Goal: Task Accomplishment & Management: Complete application form

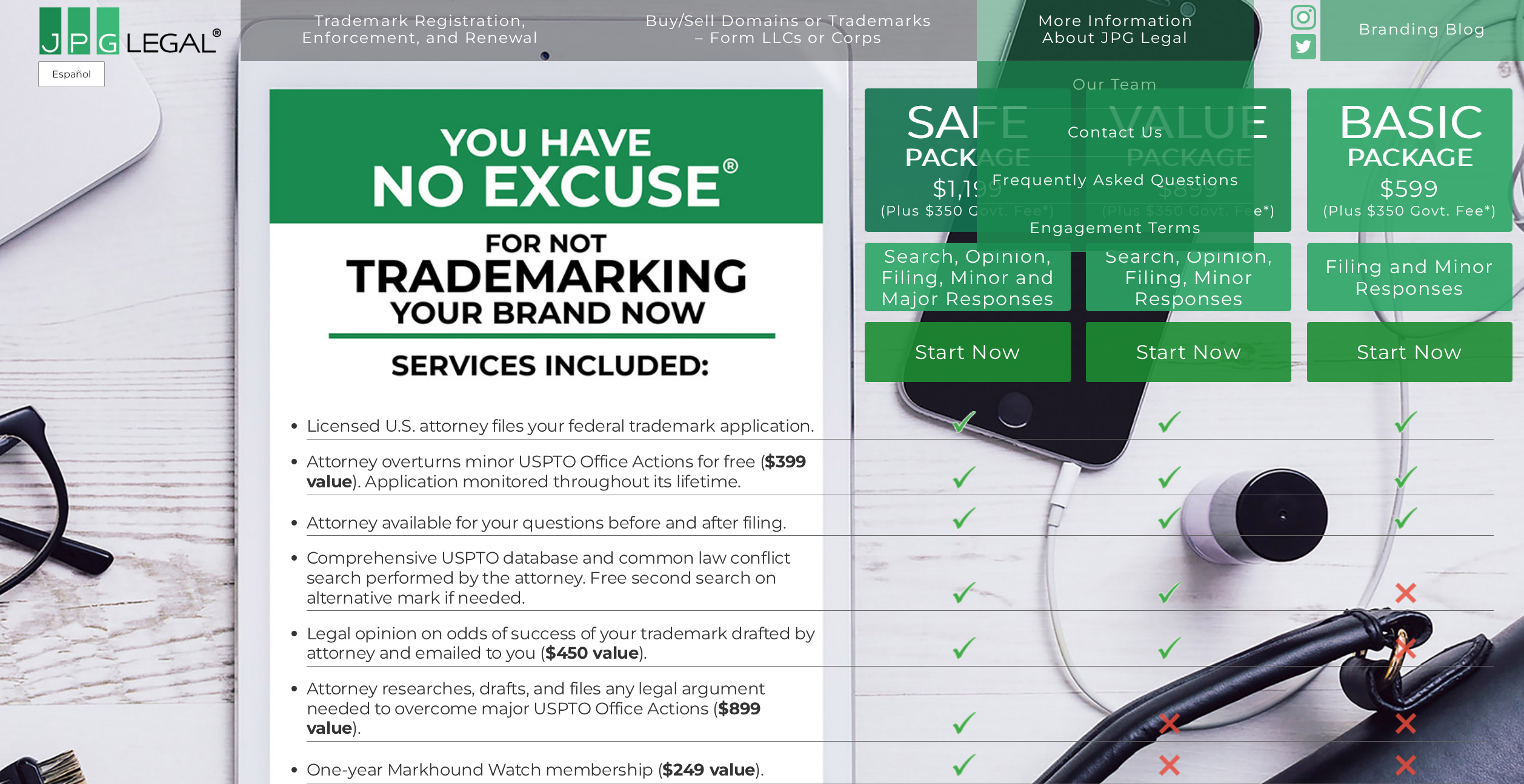
click at [1096, 90] on link "Our Team" at bounding box center [1115, 85] width 277 height 48
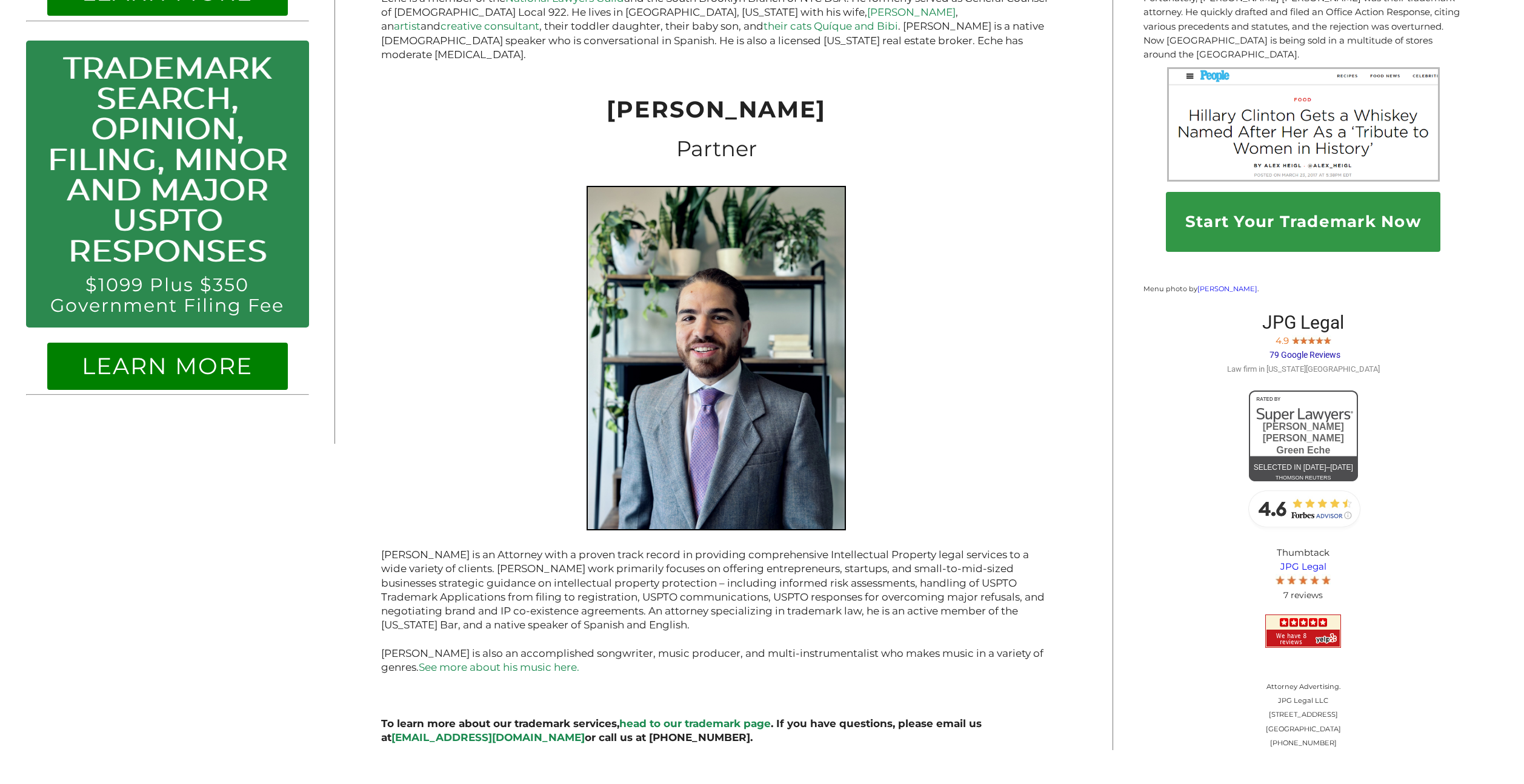
scroll to position [1348, 0]
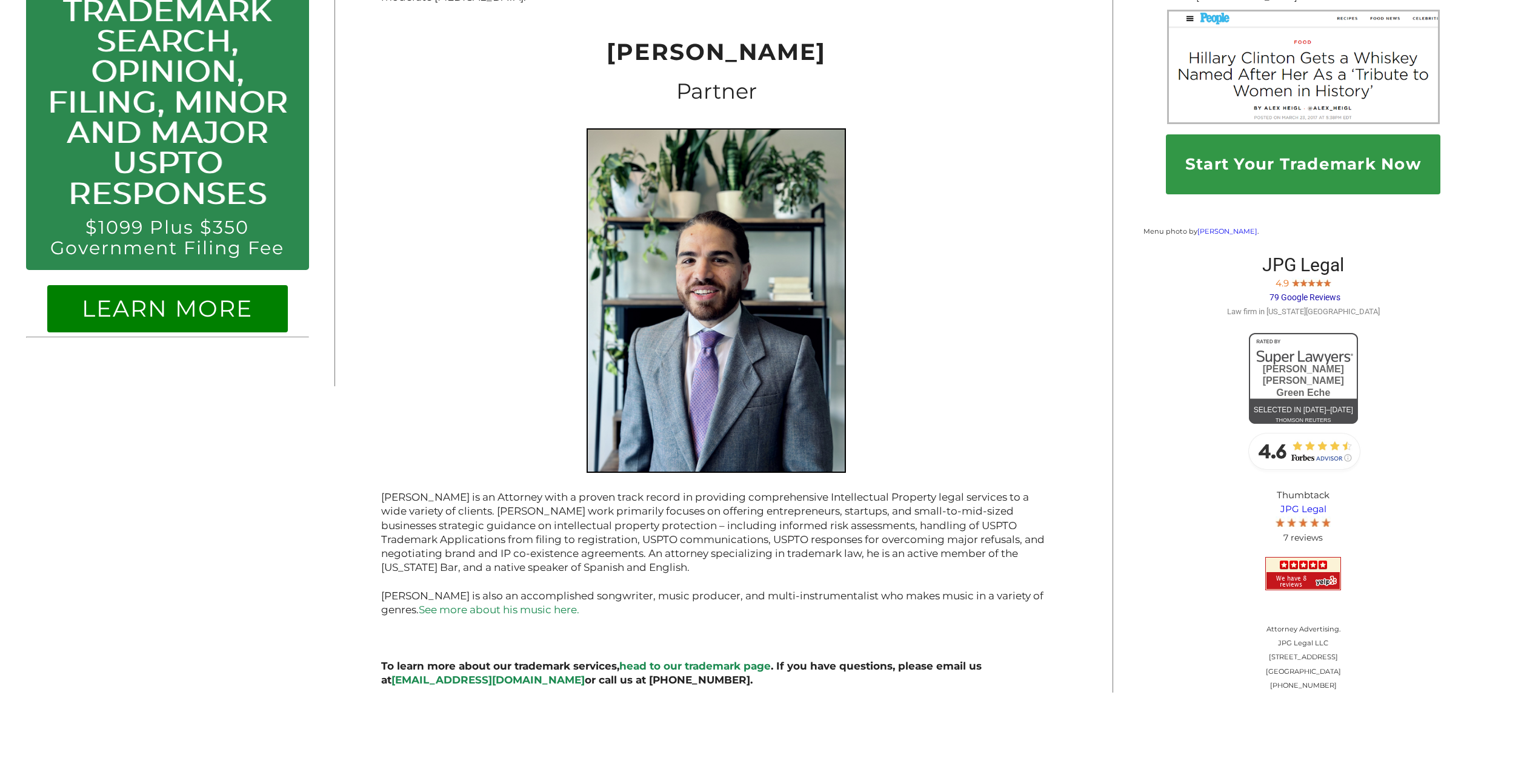
click at [450, 674] on link "[EMAIL_ADDRESS][DOMAIN_NAME]" at bounding box center [488, 680] width 193 height 12
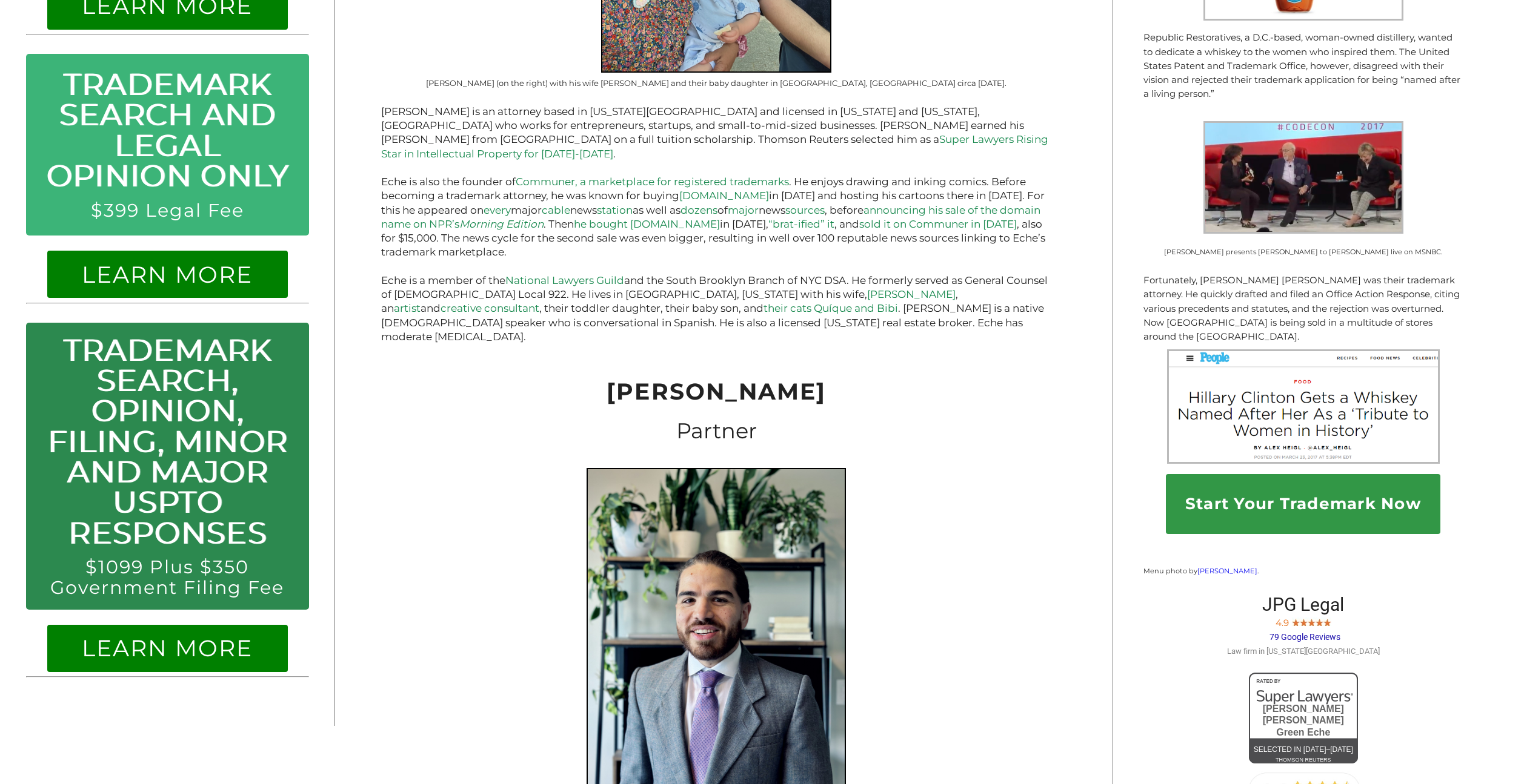
scroll to position [1025, 0]
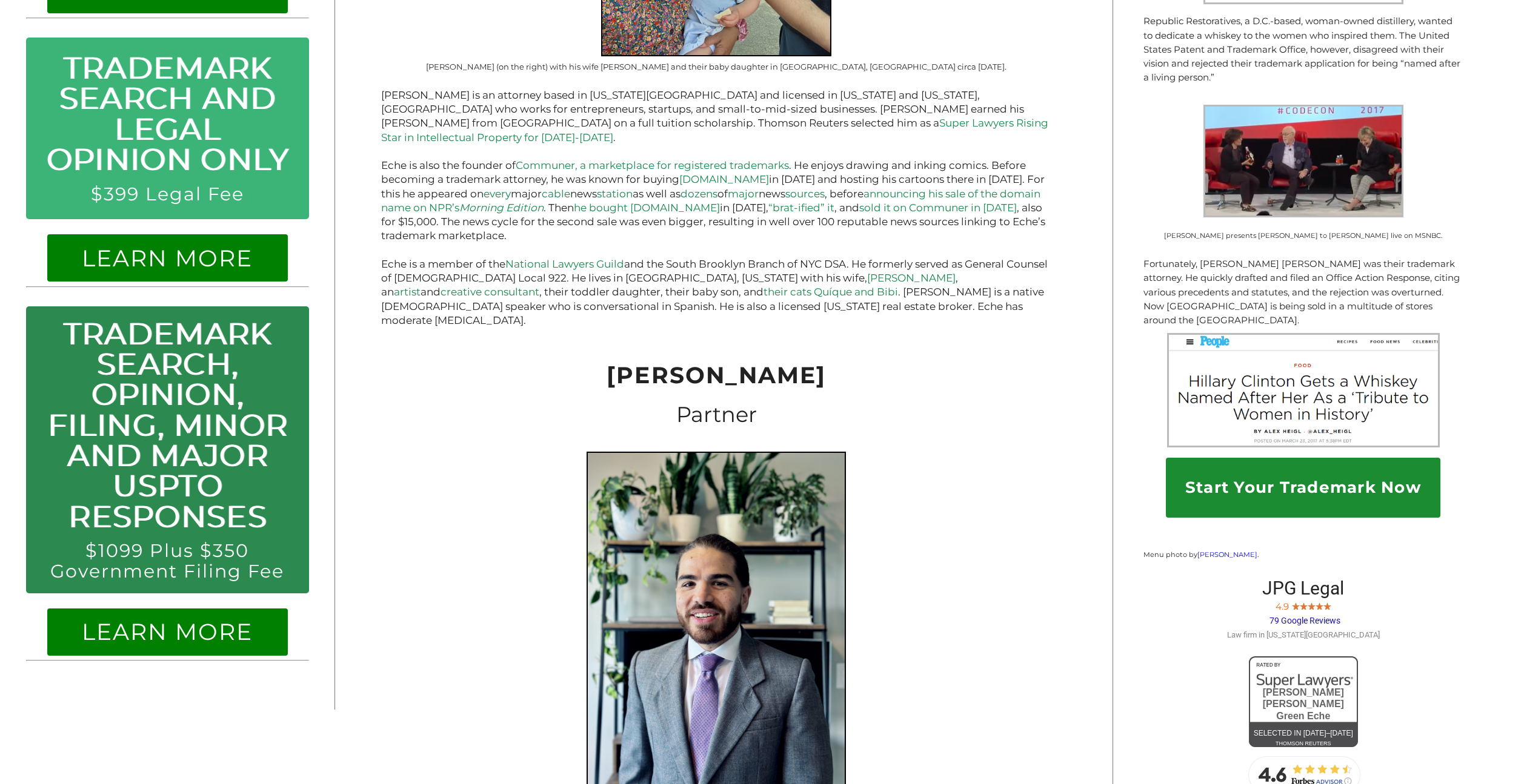
click at [1311, 484] on link "Start Your Trademark Now" at bounding box center [1302, 488] width 274 height 60
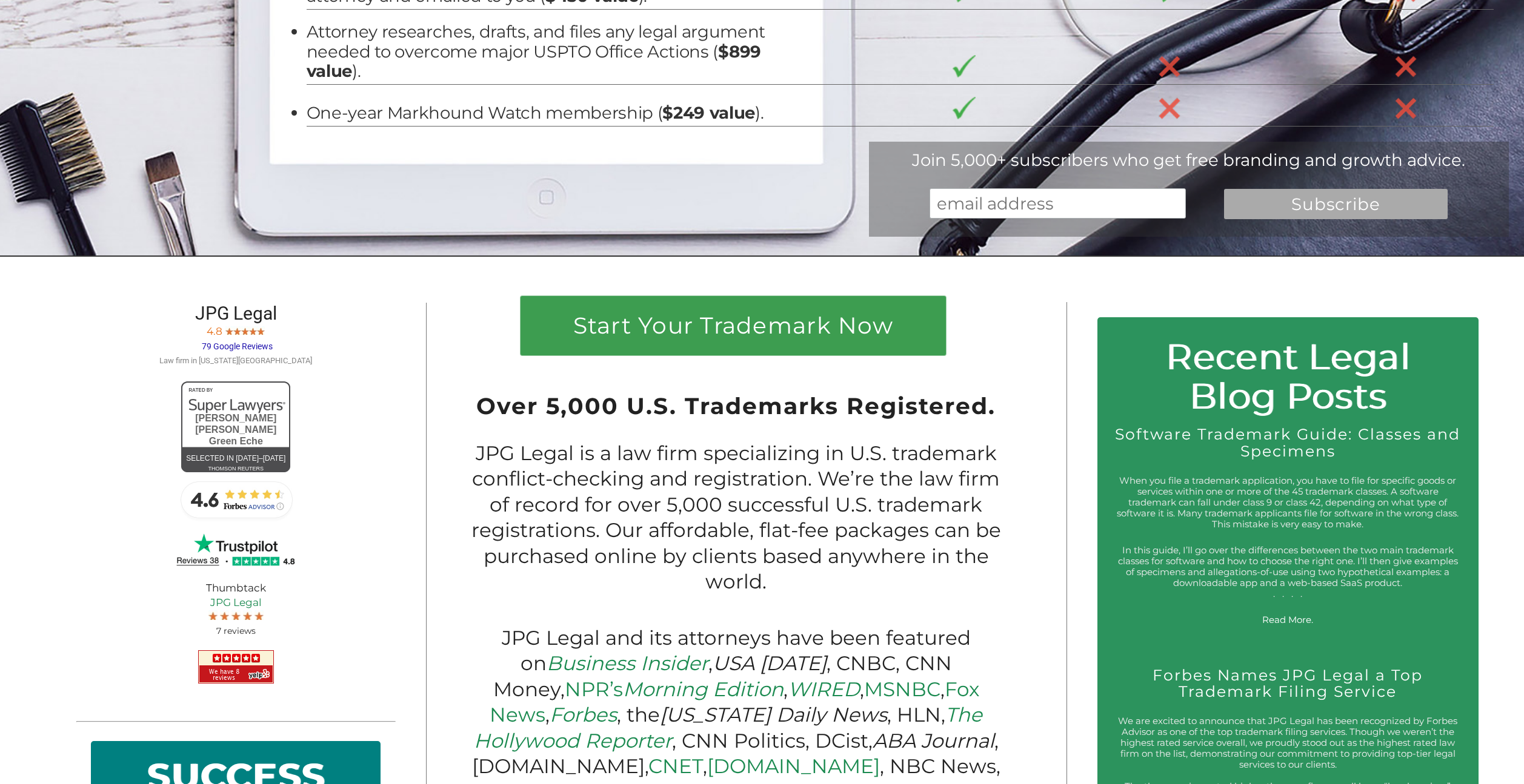
scroll to position [659, 0]
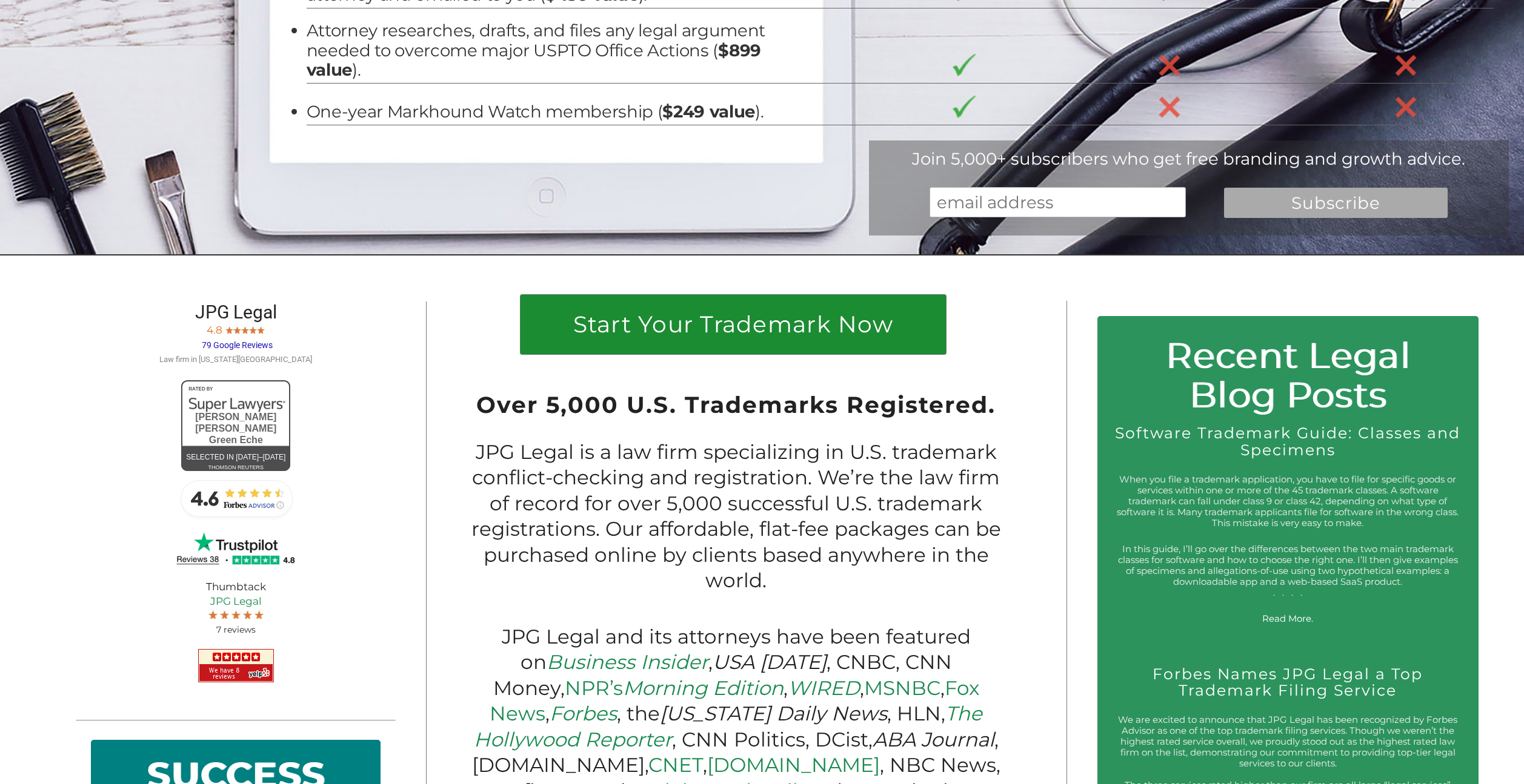
click at [598, 347] on link "Start Your Trademark Now" at bounding box center [733, 325] width 426 height 60
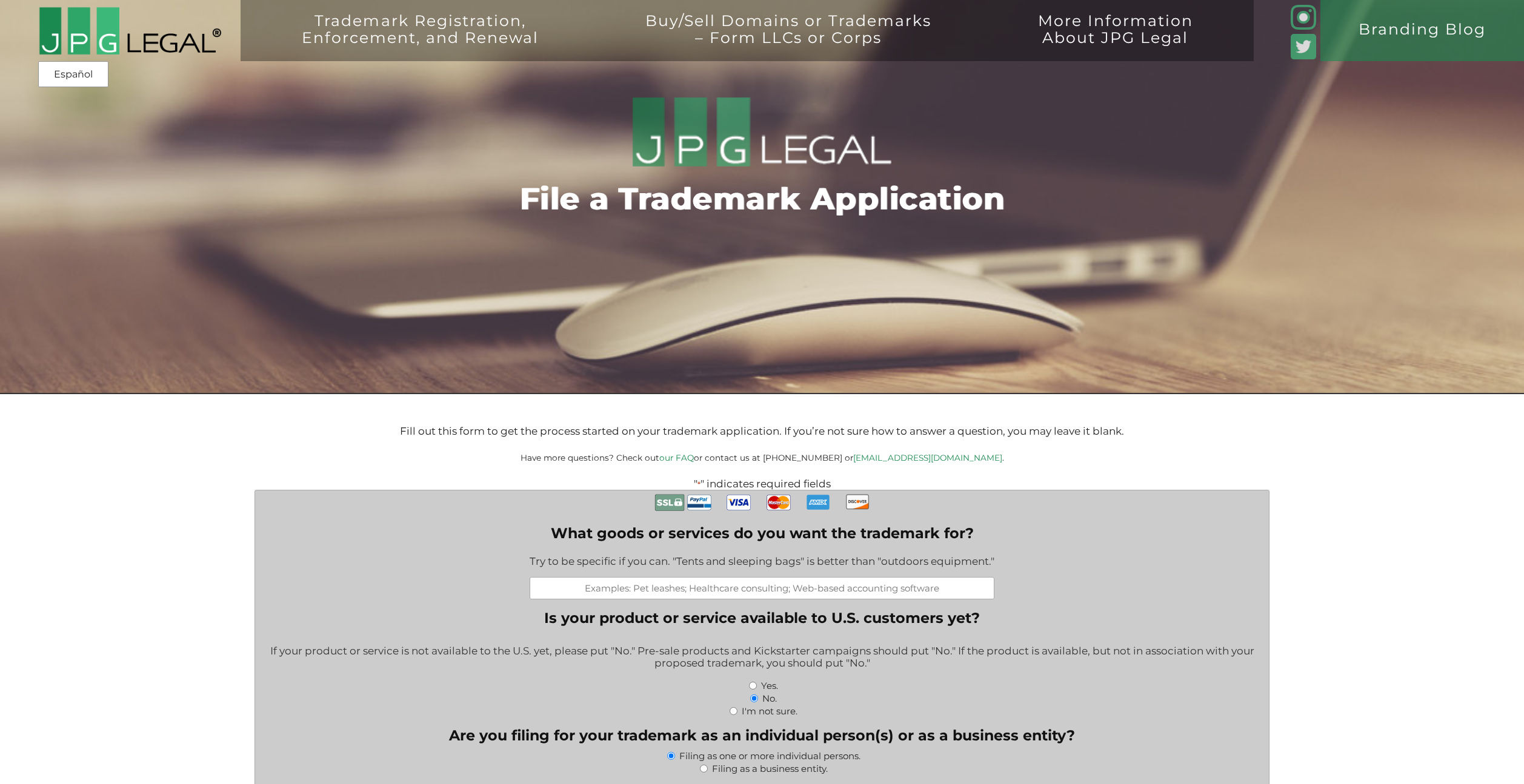
click at [711, 598] on input "What goods or services do you want the trademark for?" at bounding box center [762, 588] width 465 height 22
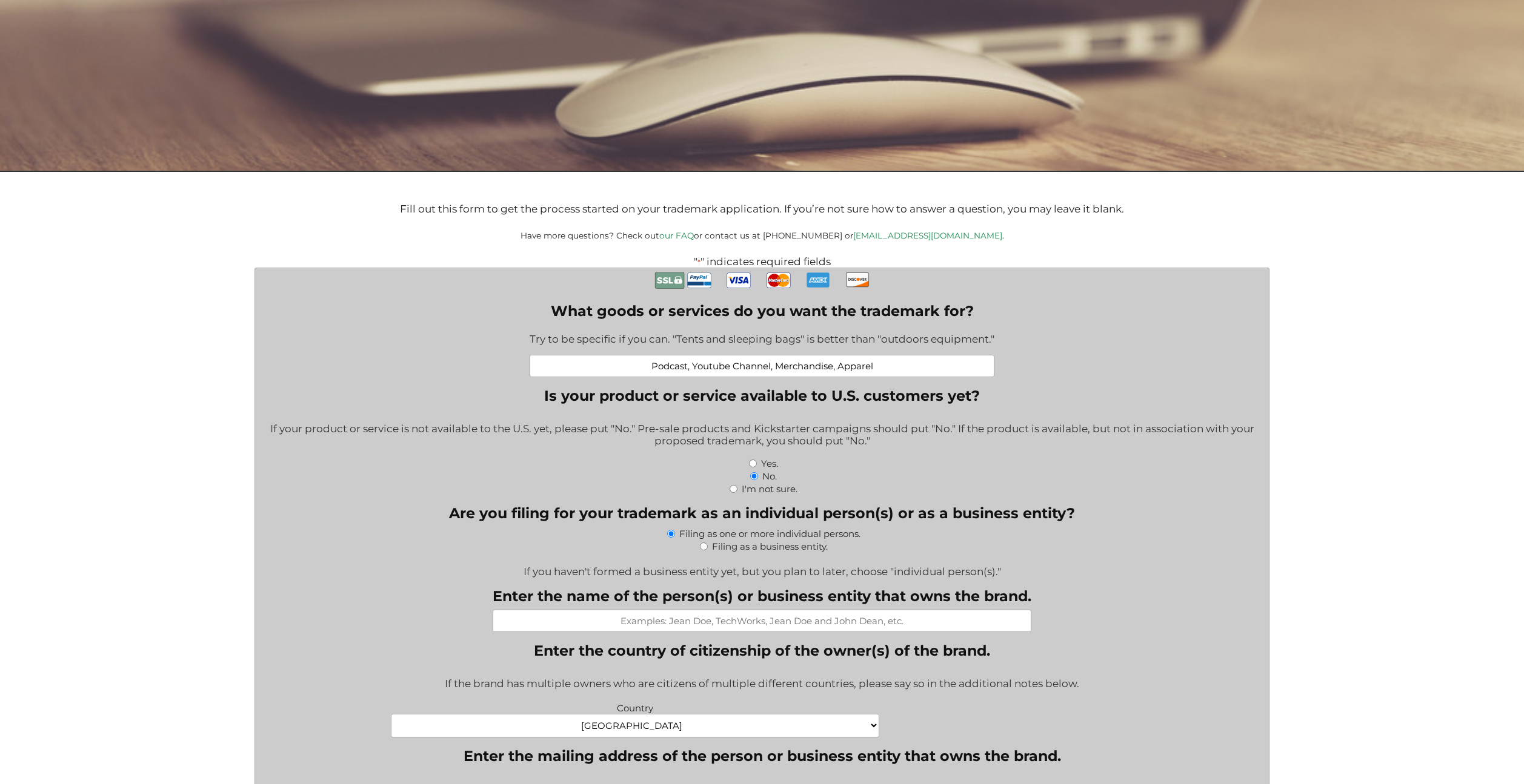
scroll to position [223, 0]
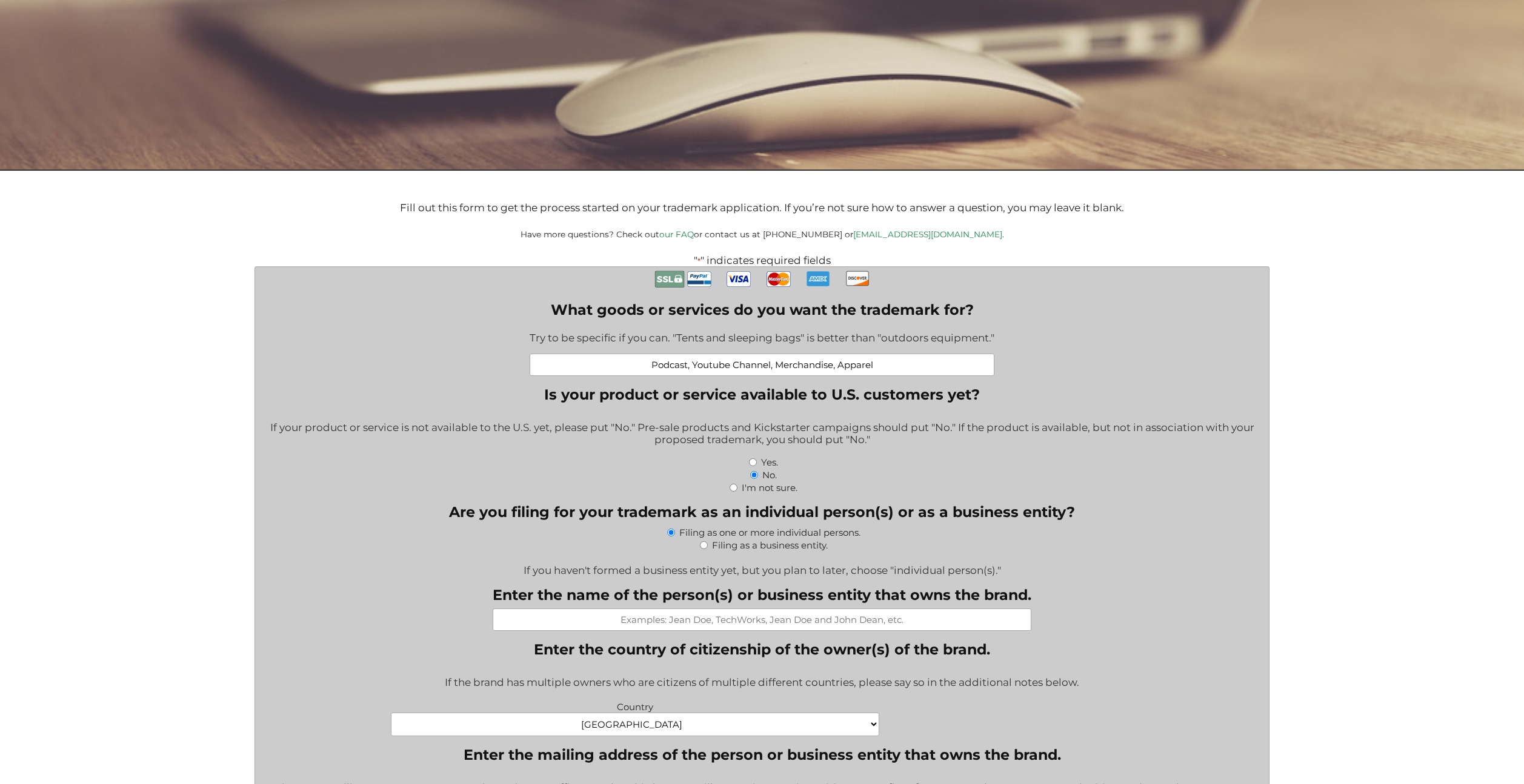
type input "Podcast, Youtube Channel, Merchandise, Apparel"
click at [701, 545] on input "Filing as a business entity." at bounding box center [704, 545] width 8 height 8
radio input "true"
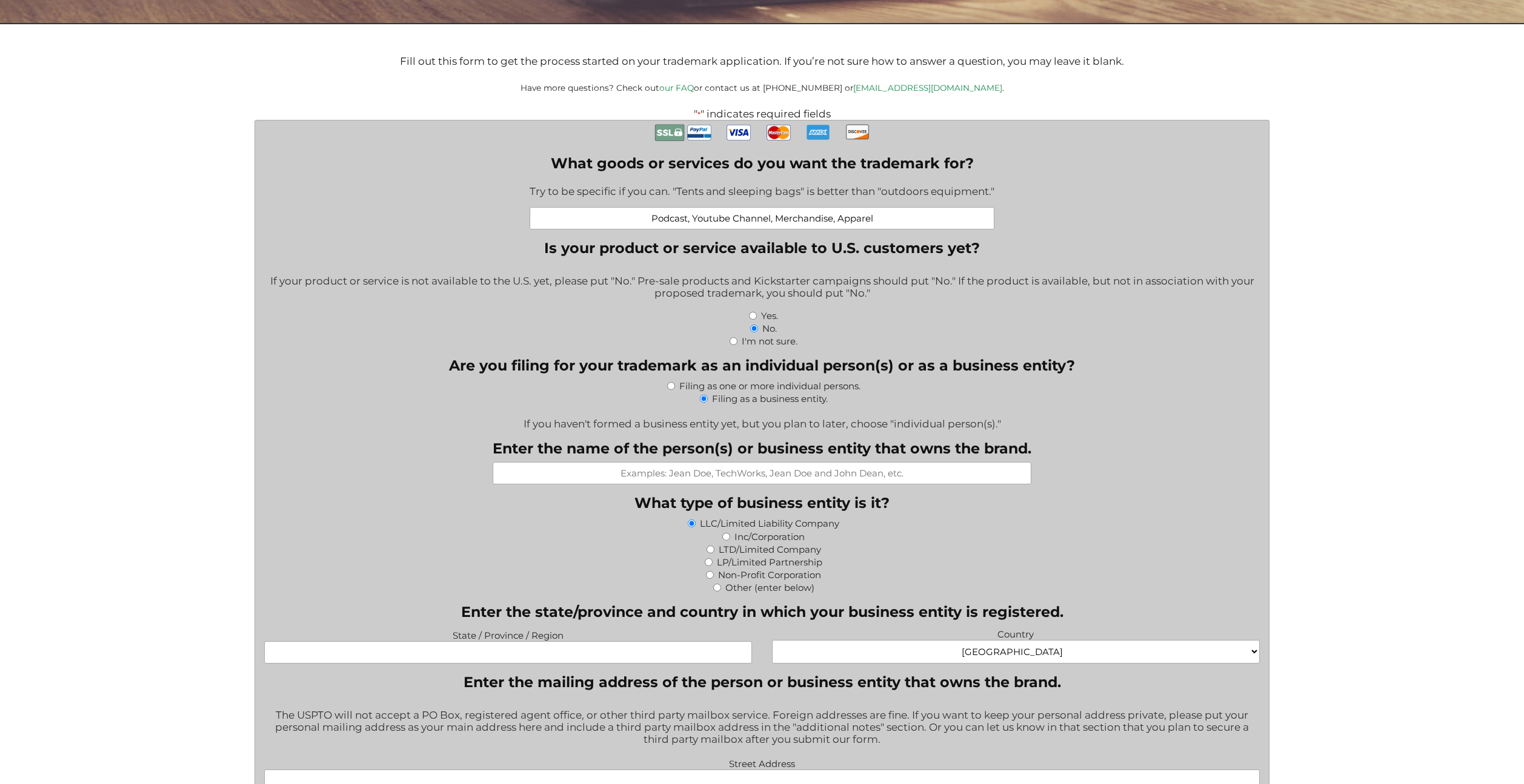
scroll to position [373, 0]
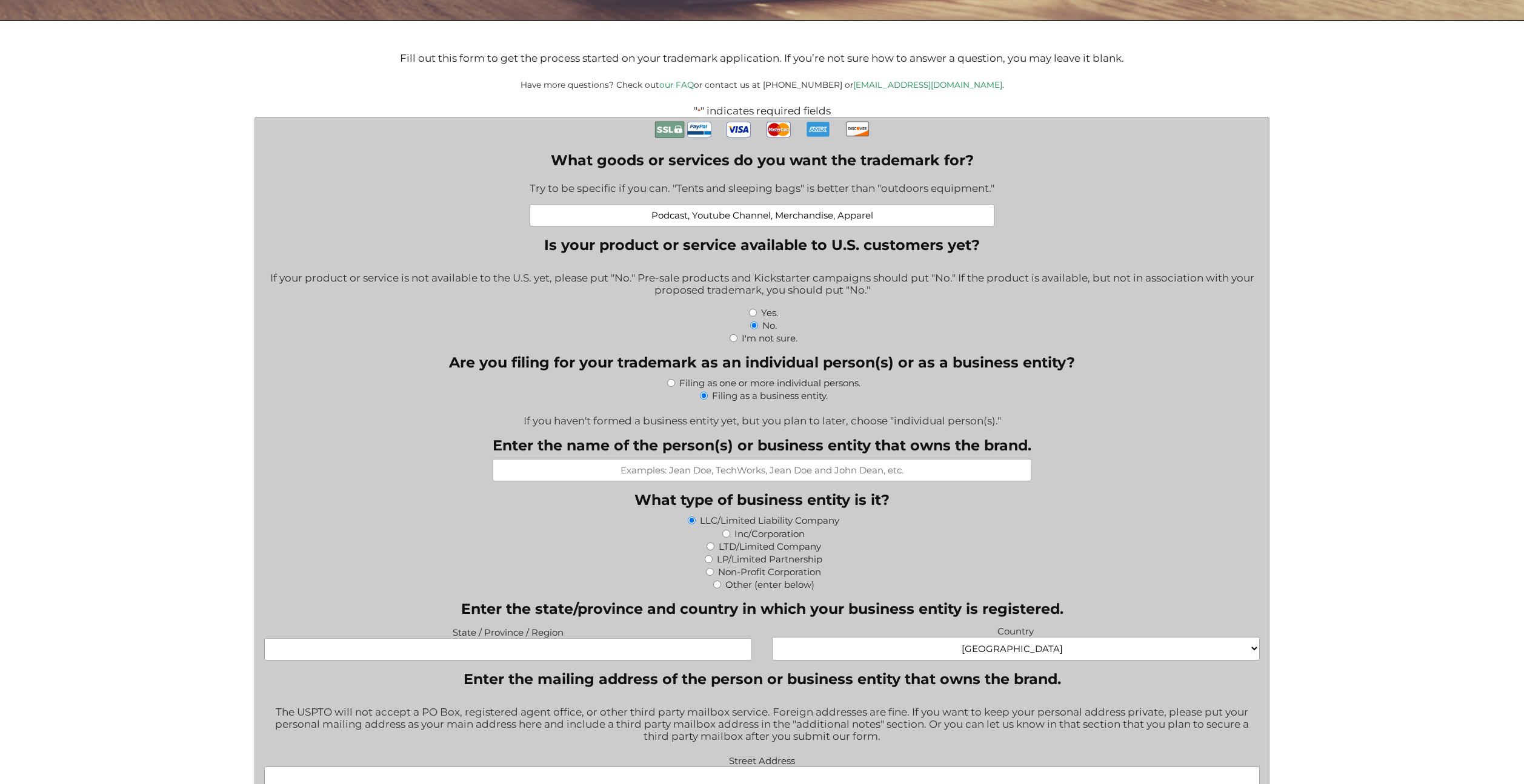
click at [671, 385] on input "Filing as one or more individual persons." at bounding box center [671, 383] width 8 height 8
radio input "true"
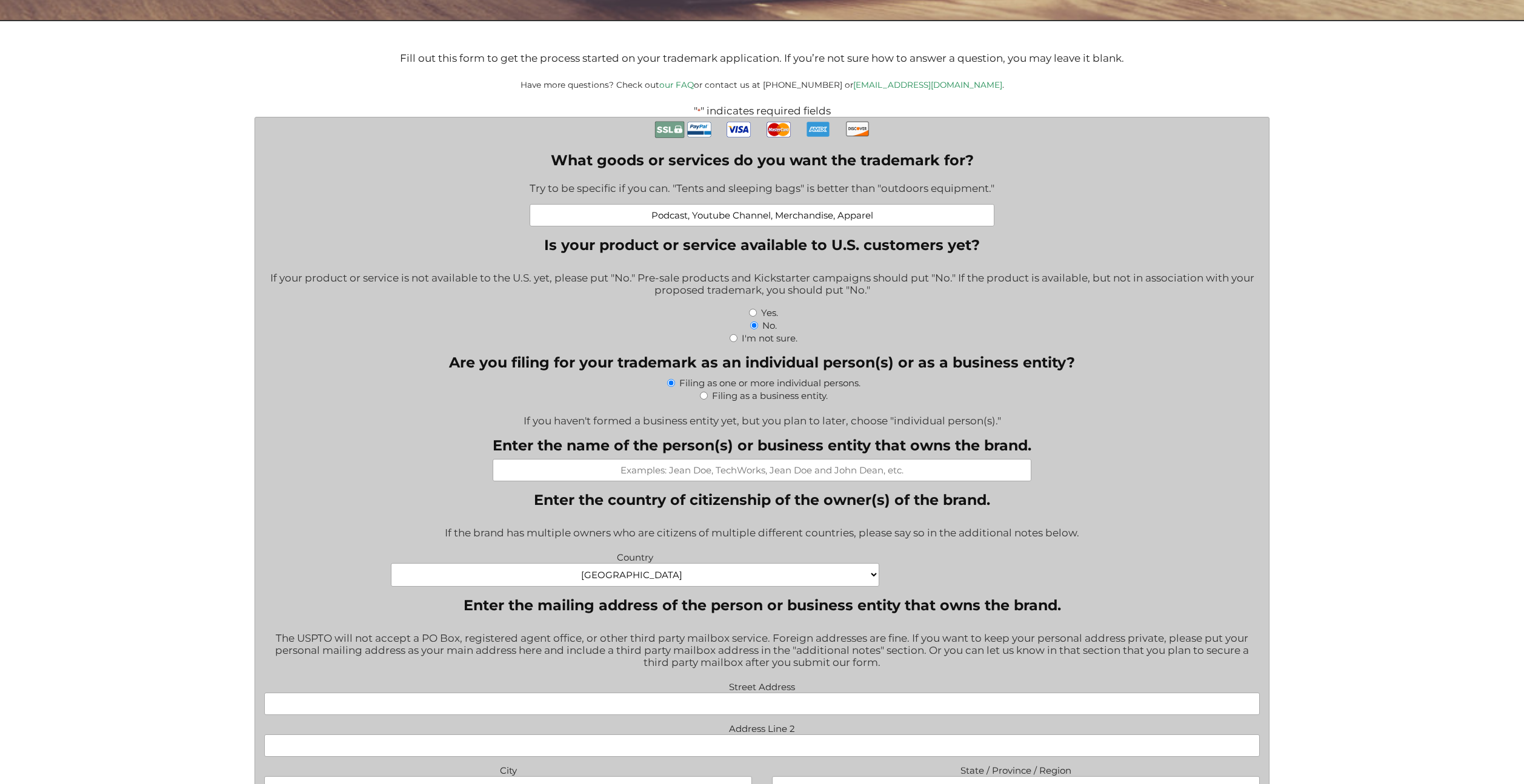
click at [717, 472] on input "Enter the name of the person(s) or business entity that owns the brand." at bounding box center [762, 470] width 538 height 22
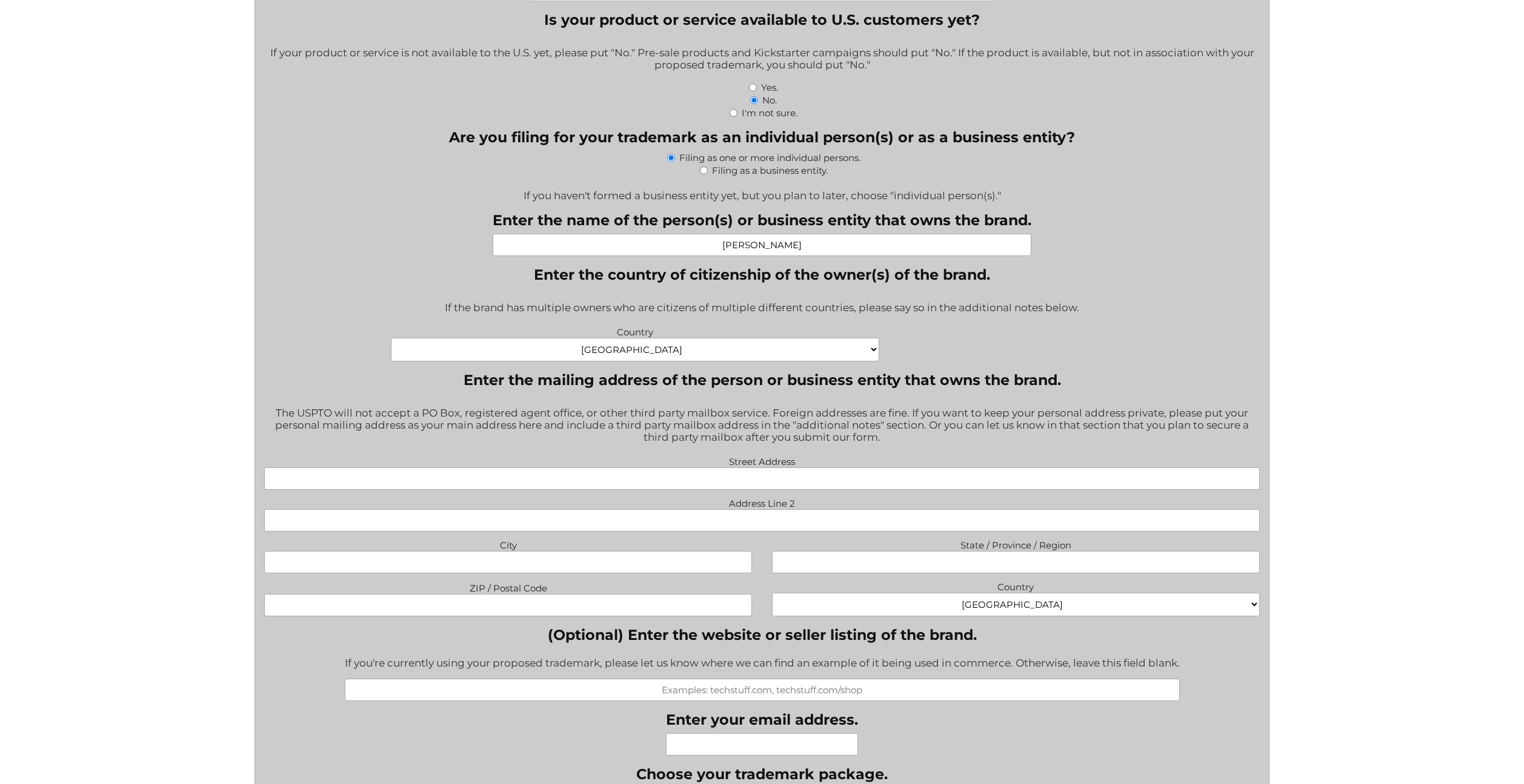
scroll to position [599, 0]
type input "Joshua Mills"
click at [549, 481] on input "Street Address" at bounding box center [762, 478] width 995 height 22
type input "53 Wyandra Street"
select select "Australia"
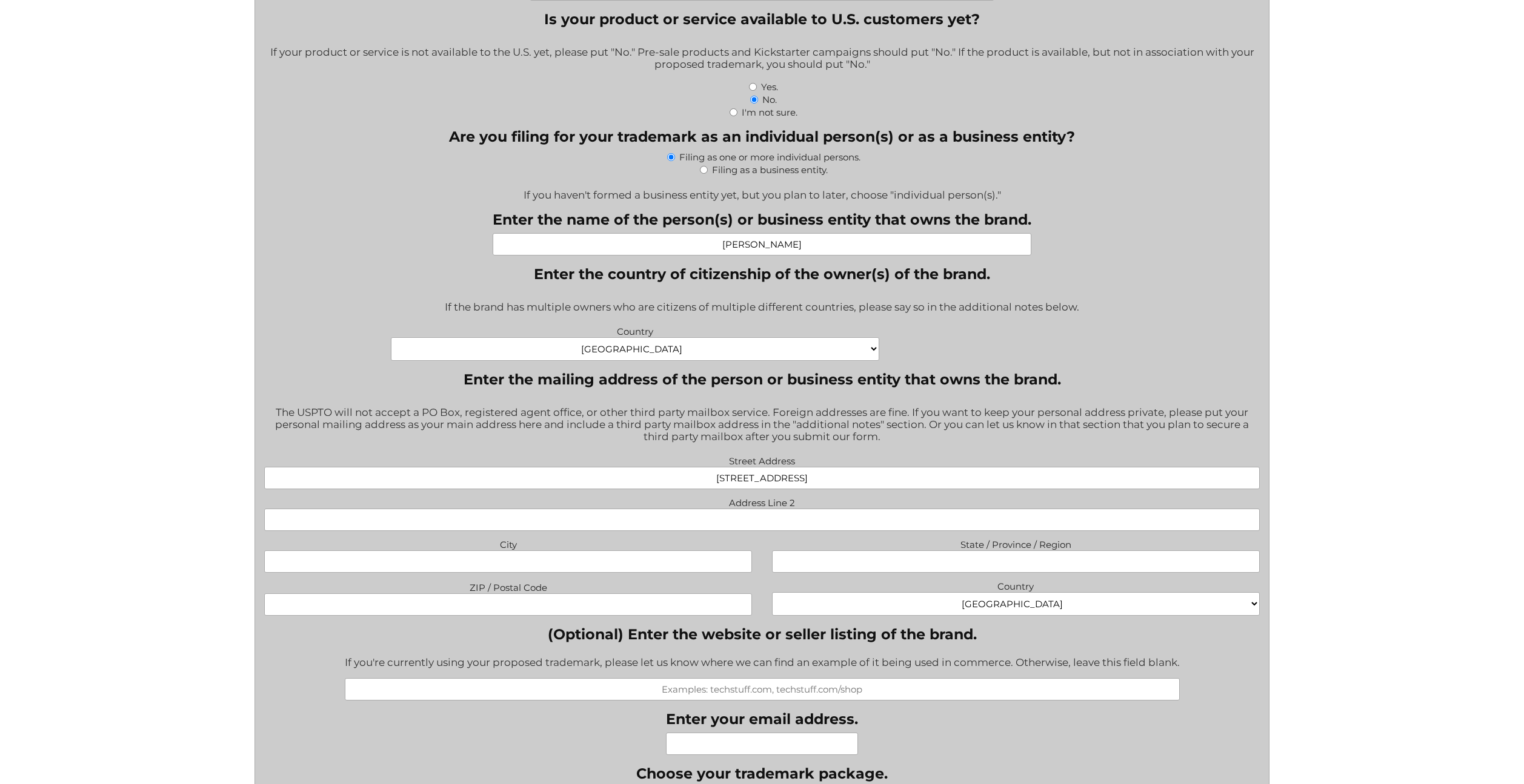
type input "Unit 206"
type input "TENERIFFE"
type input "QLD"
type input "4005"
select select "Australia"
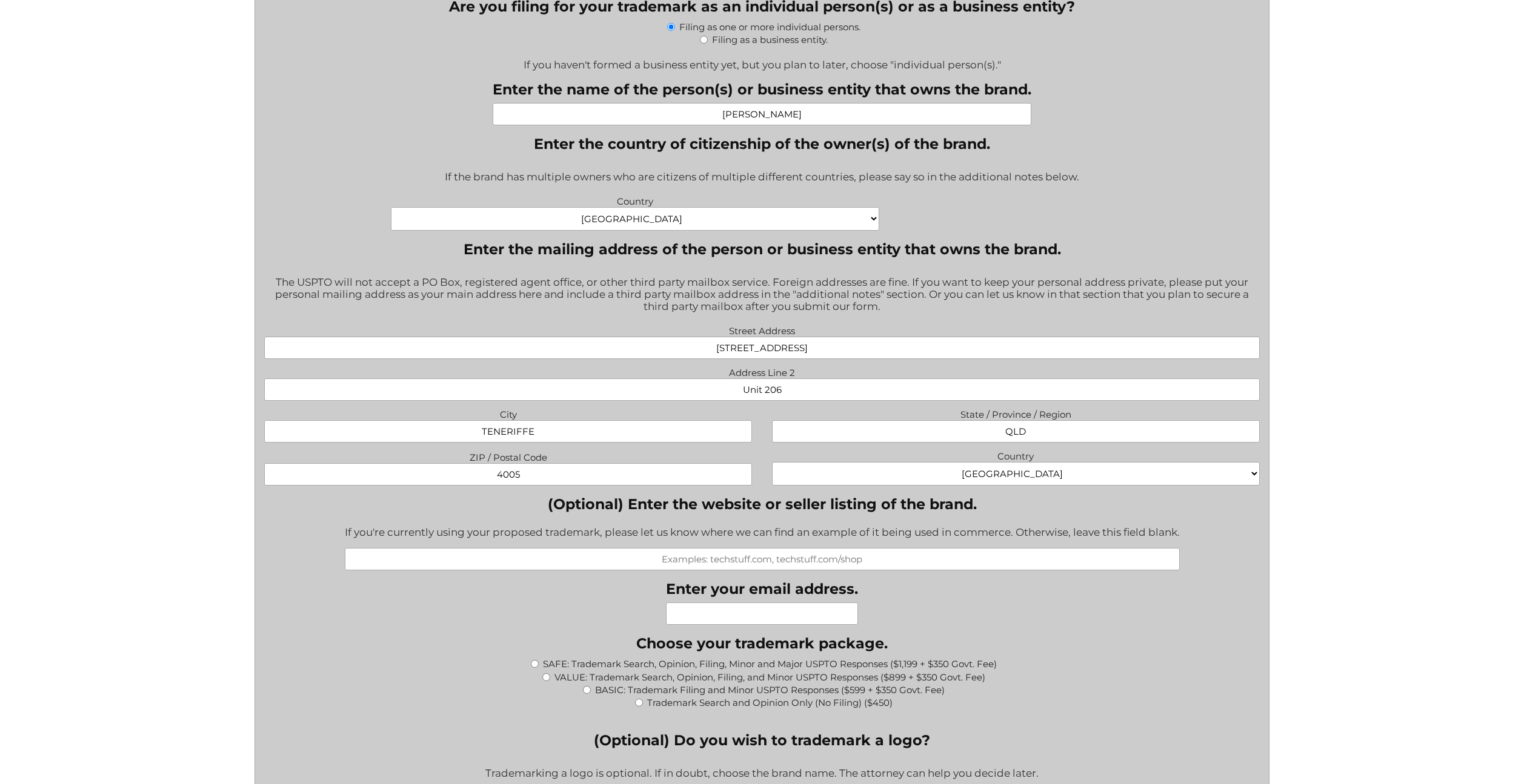
scroll to position [730, 0]
click at [740, 613] on input "Enter your email address." at bounding box center [762, 613] width 192 height 22
type input "joshua.mills626@gmail.com"
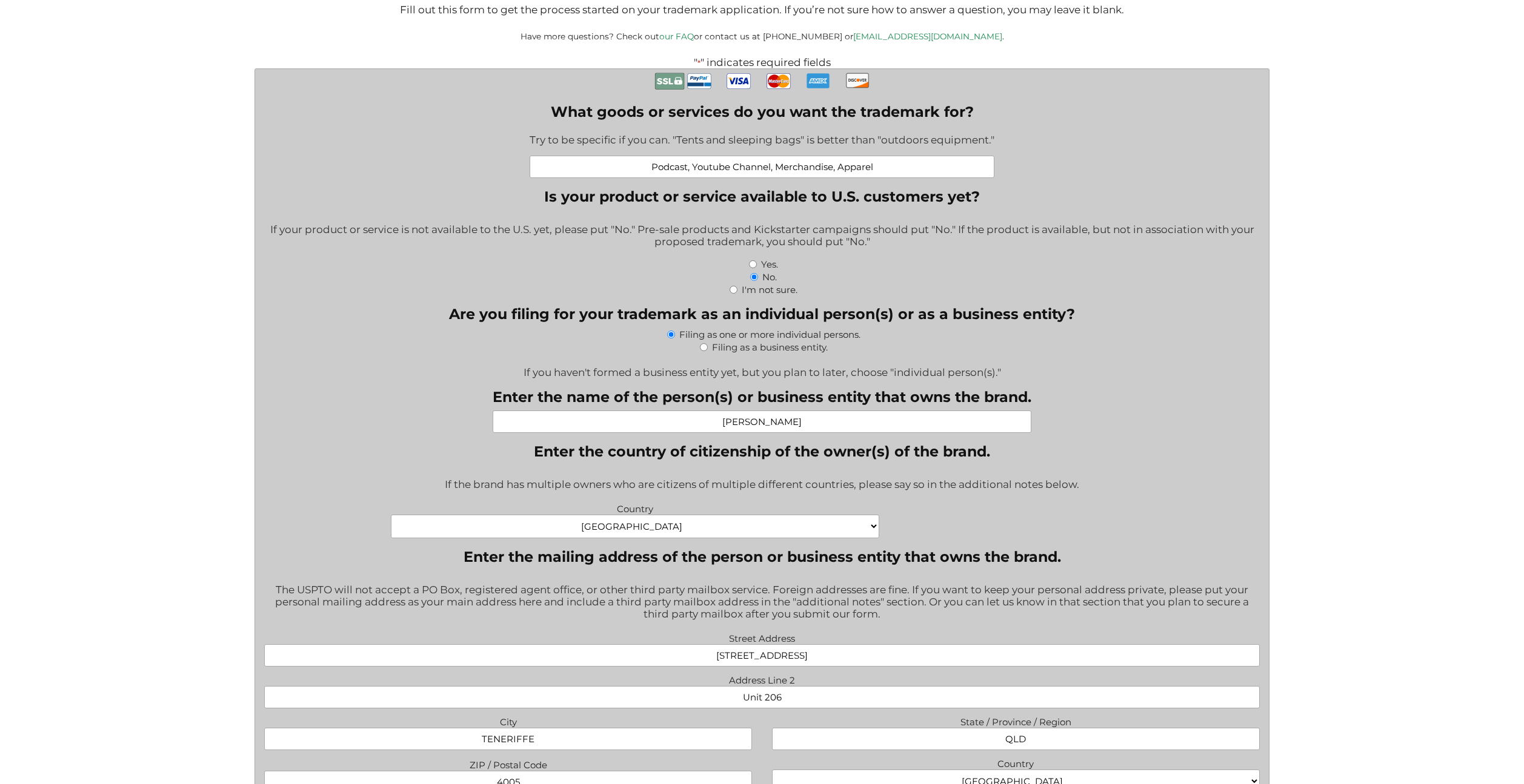
scroll to position [423, 0]
drag, startPoint x: 775, startPoint y: 166, endPoint x: 649, endPoint y: 160, distance: 126.1
click at [649, 160] on input "Podcast, Youtube Channel, Merchandise, Apparel" at bounding box center [762, 165] width 465 height 22
click at [863, 163] on input "Merchandise, Apparel" at bounding box center [762, 165] width 465 height 22
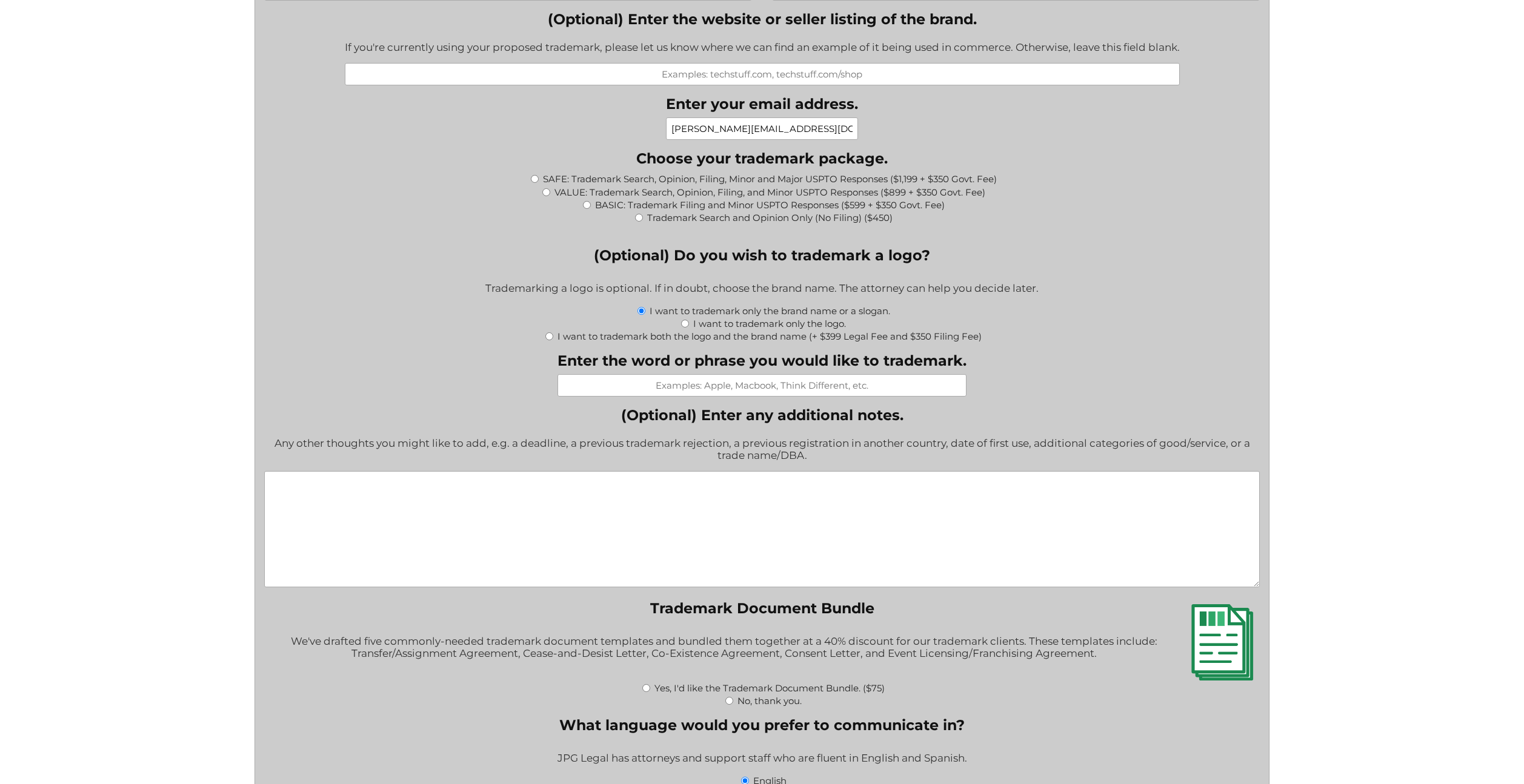
scroll to position [1211, 0]
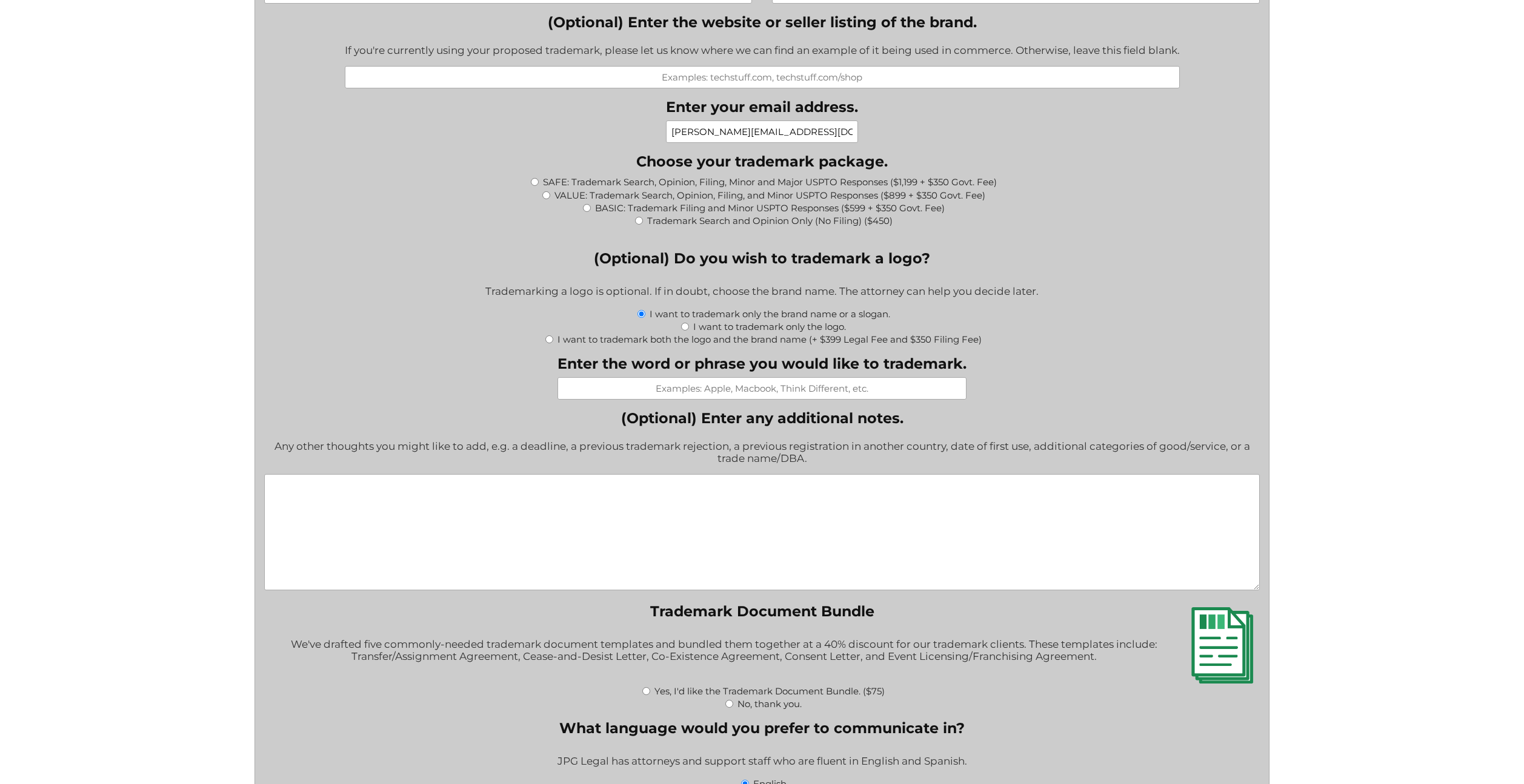
type input "Merchandise, Apparel, Podcast, Youtube Channel"
click at [588, 210] on input "BASIC: Trademark Filing and Minor USPTO Responses ($599 + $350 Govt. Fee)" at bounding box center [587, 208] width 8 height 8
radio input "true"
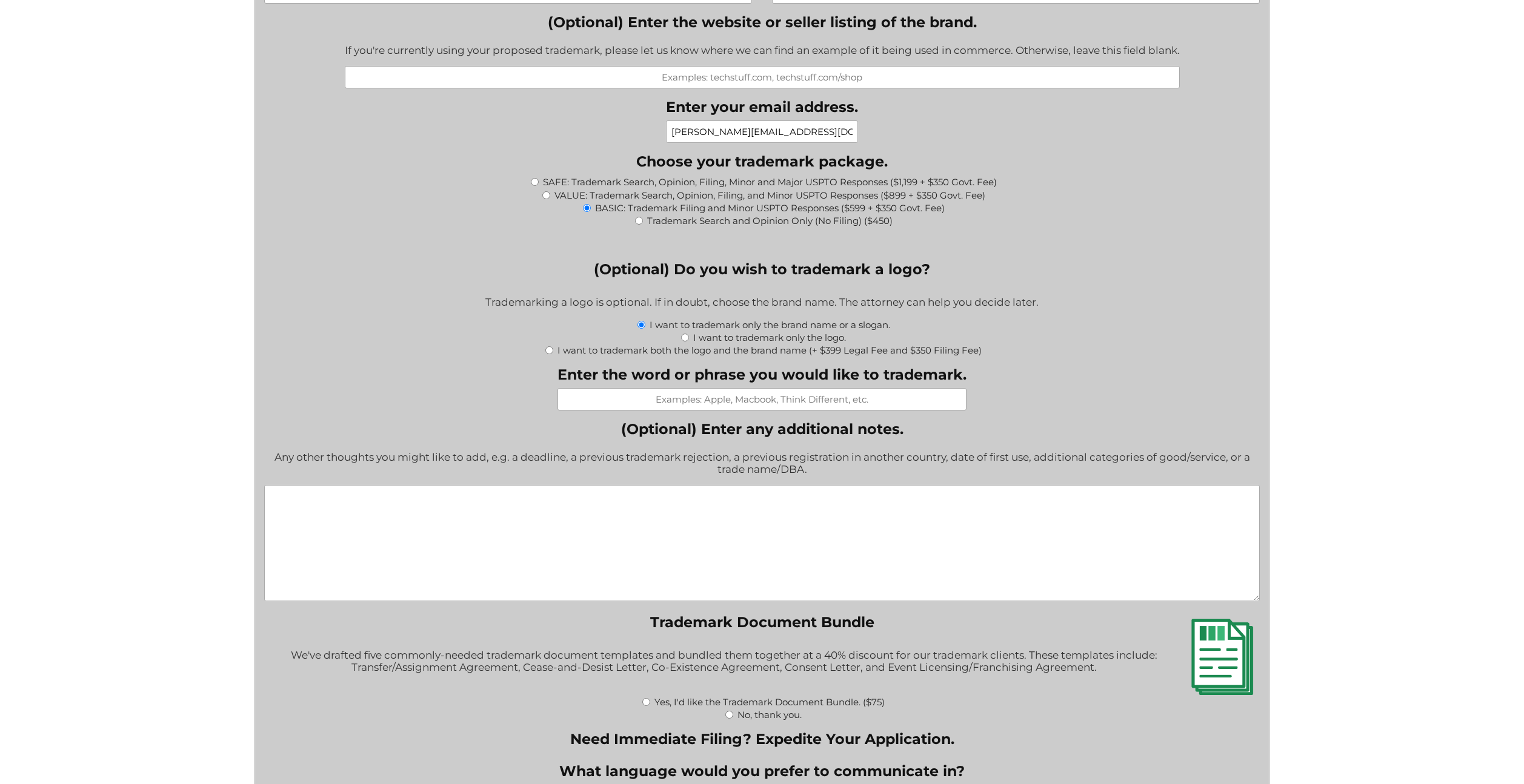
type input "$949.00"
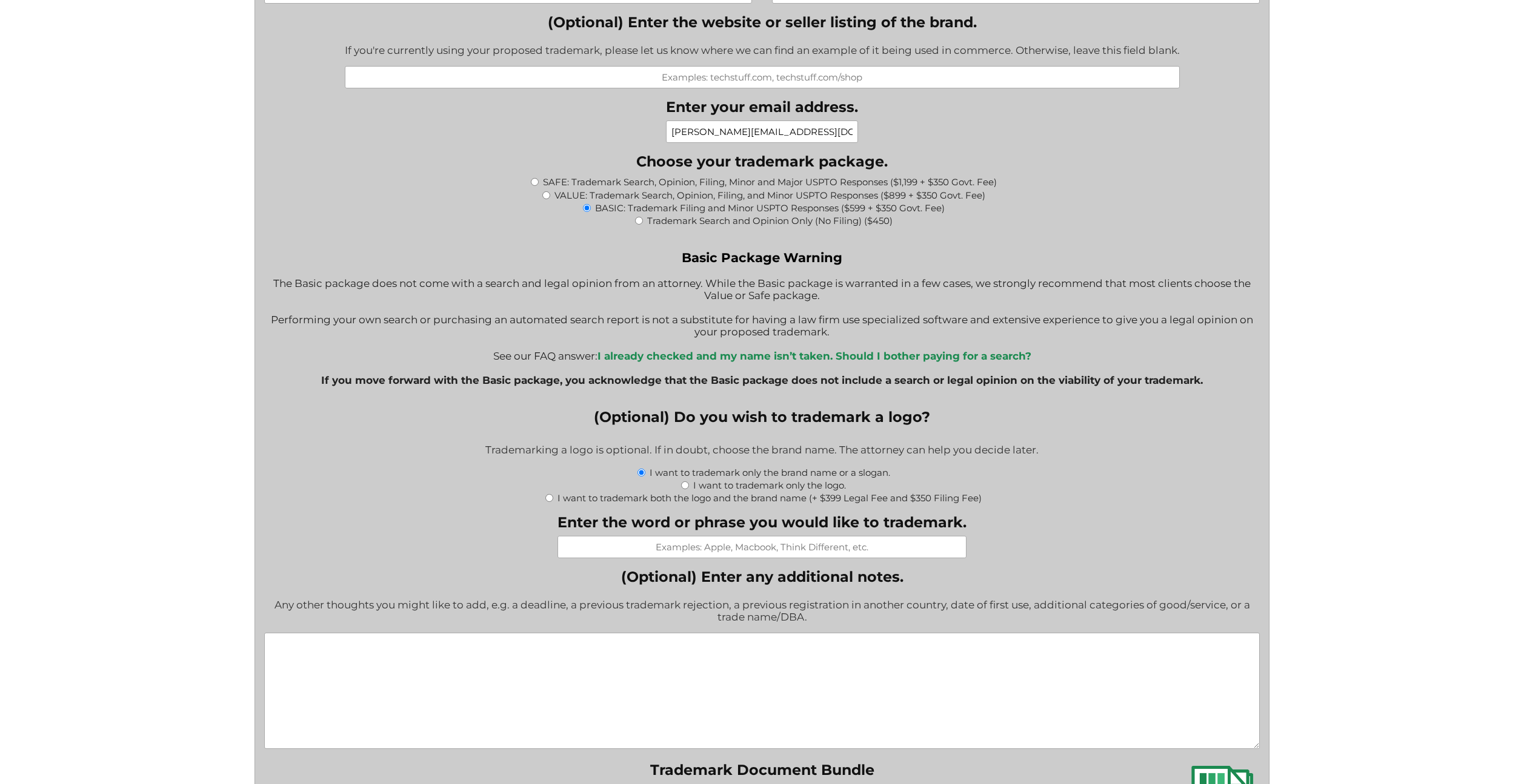
click at [546, 195] on input "VALUE: Trademark Search, Opinion, Filing, and Minor USPTO Responses ($899 + $35…" at bounding box center [546, 195] width 8 height 8
radio input "true"
type input "$1,249.00"
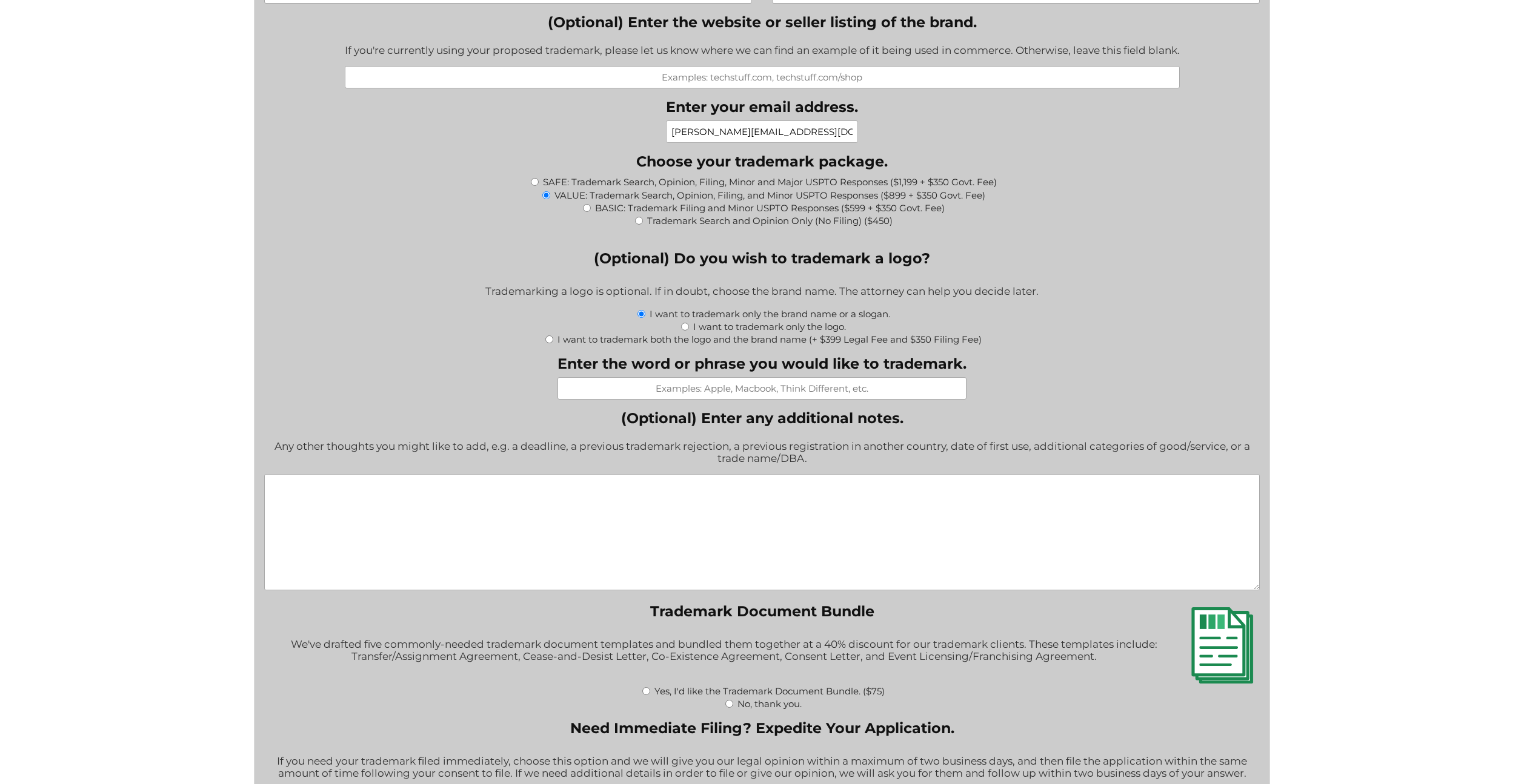
click at [550, 340] on input "I want to trademark both the logo and the brand name (+ $399 Legal Fee and $350…" at bounding box center [549, 339] width 8 height 8
radio input "true"
type input "$1,998.00"
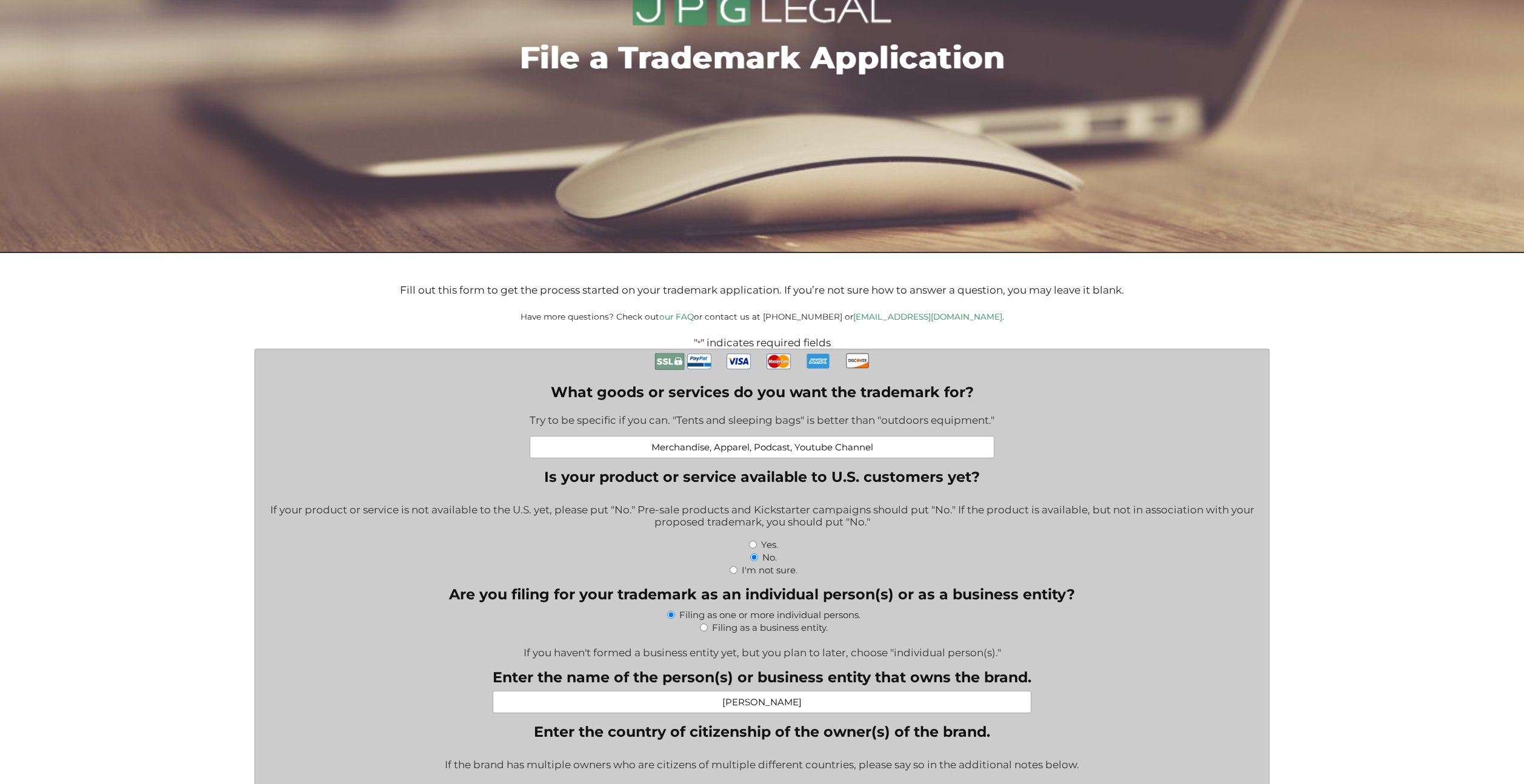
scroll to position [141, 0]
